Goal: Task Accomplishment & Management: Manage account settings

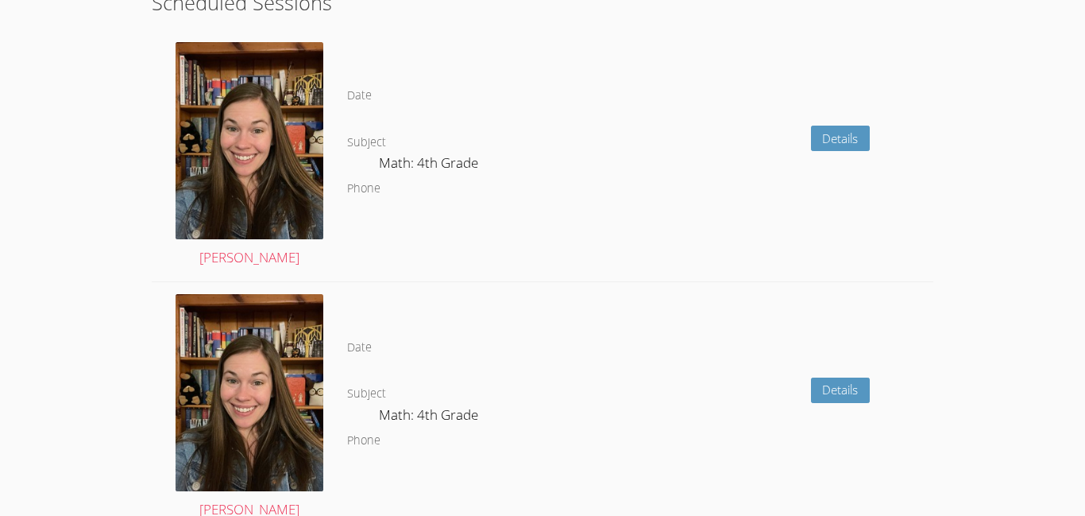
scroll to position [269, 0]
click at [830, 133] on link "Details" at bounding box center [841, 139] width 60 height 26
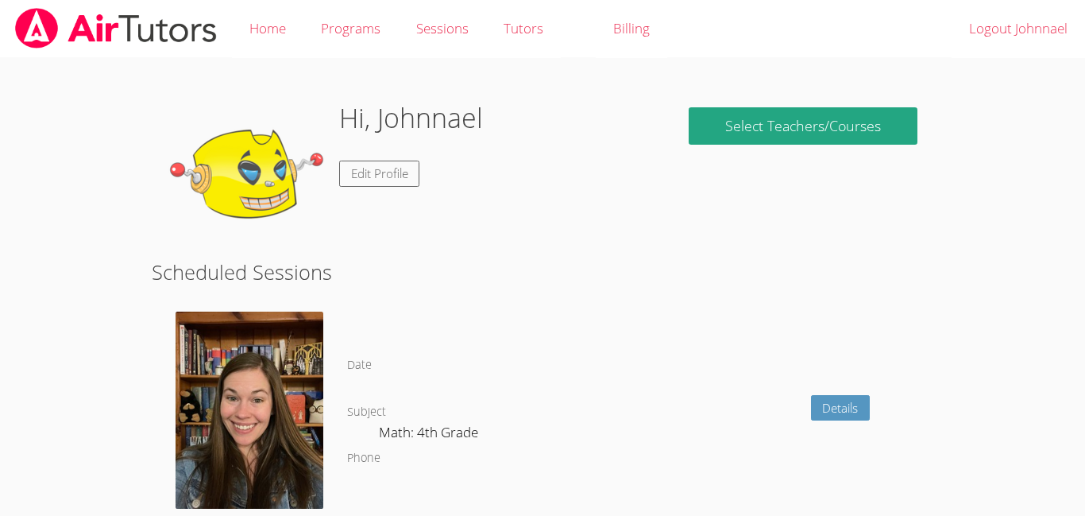
scroll to position [333, 0]
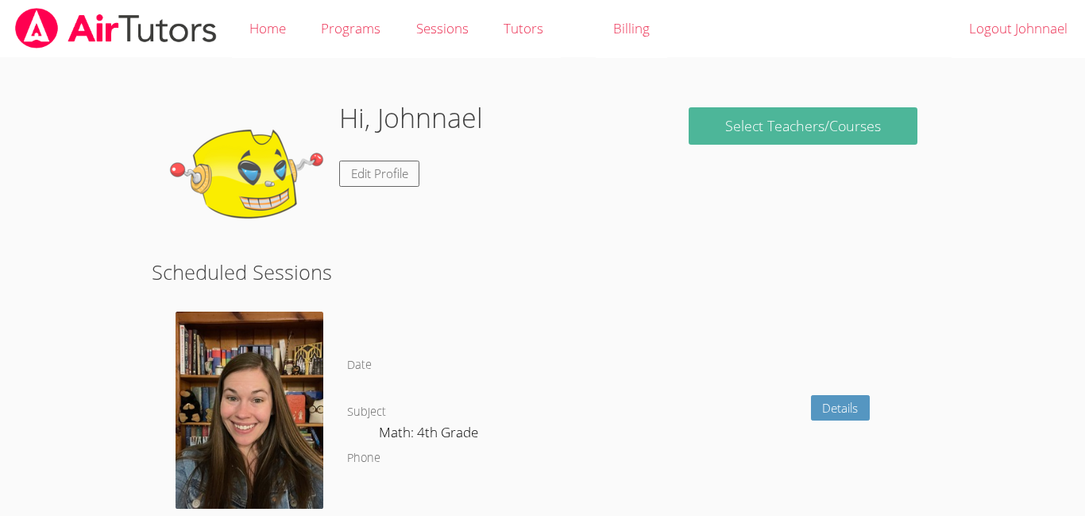
click at [835, 114] on link "Select Teachers/Courses" at bounding box center [803, 125] width 229 height 37
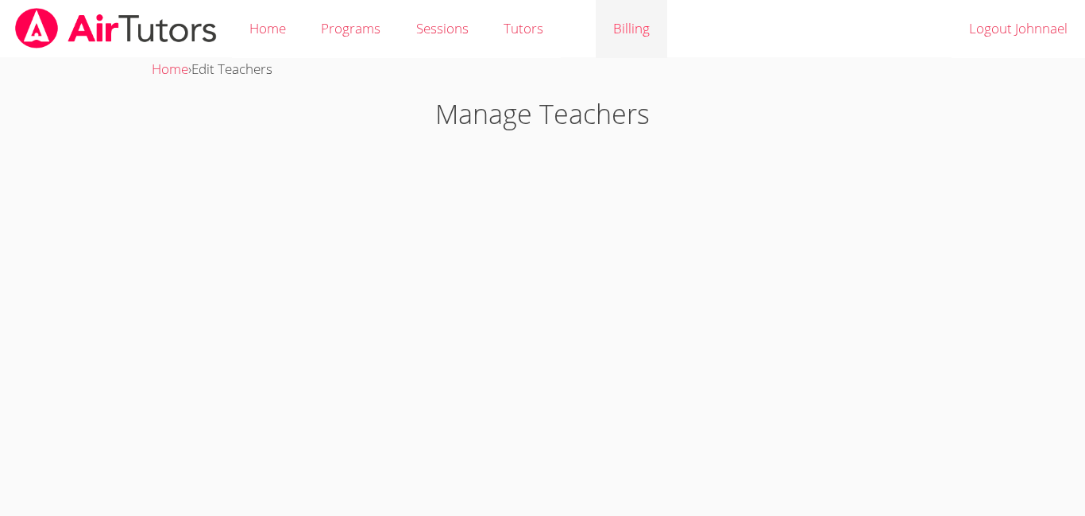
click at [597, 10] on link "Billing" at bounding box center [632, 29] width 72 height 58
